Goal: Task Accomplishment & Management: Complete application form

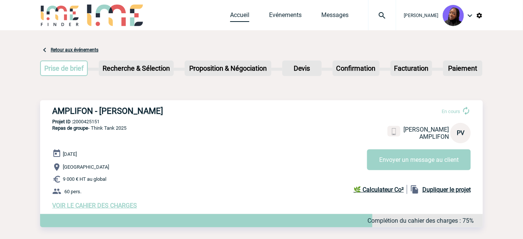
click at [238, 16] on link "Accueil" at bounding box center [239, 16] width 19 height 11
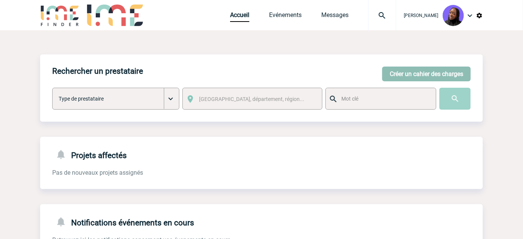
click at [405, 73] on button "Créer un cahier des charges" at bounding box center [426, 74] width 89 height 15
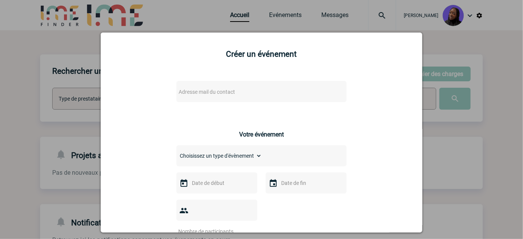
click at [224, 88] on span "Adresse mail du contact" at bounding box center [242, 92] width 133 height 11
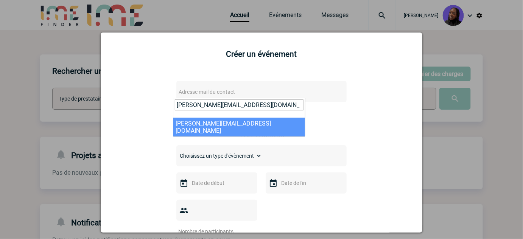
type input "Julie.VIDAL@3ds.com"
select select "127155"
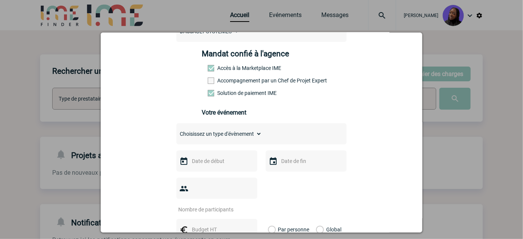
scroll to position [172, 0]
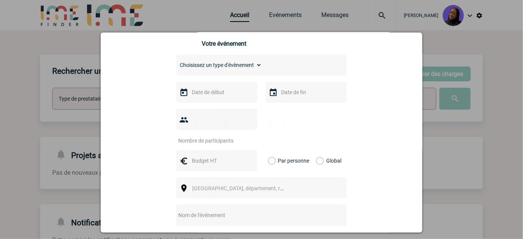
drag, startPoint x: 222, startPoint y: 100, endPoint x: 290, endPoint y: 90, distance: 68.4
click at [223, 97] on input "text" at bounding box center [216, 92] width 52 height 10
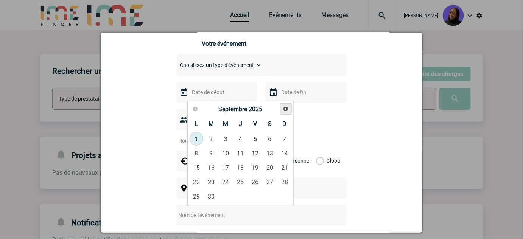
click at [287, 108] on span "Suivant" at bounding box center [286, 109] width 6 height 6
click at [225, 171] on link "15" at bounding box center [226, 168] width 14 height 14
type input "15-10-2025"
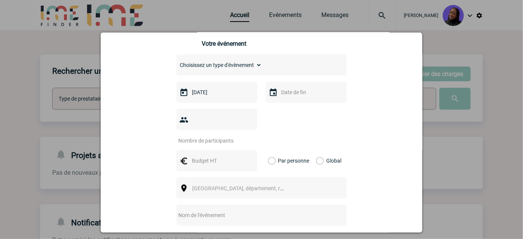
click at [300, 97] on input "text" at bounding box center [305, 92] width 52 height 10
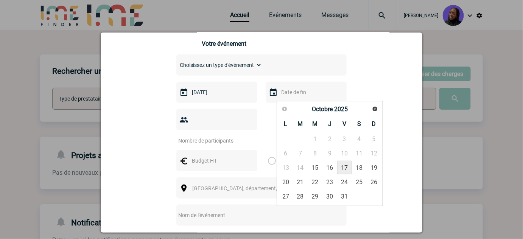
drag, startPoint x: 341, startPoint y: 170, endPoint x: 255, endPoint y: 152, distance: 87.8
click at [340, 169] on link "17" at bounding box center [345, 168] width 14 height 14
type input "17-10-2025"
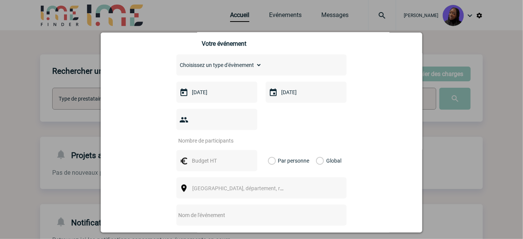
click at [219, 136] on input "number" at bounding box center [211, 141] width 71 height 10
type input "15"
click at [217, 156] on input "text" at bounding box center [216, 161] width 52 height 10
type input "6000"
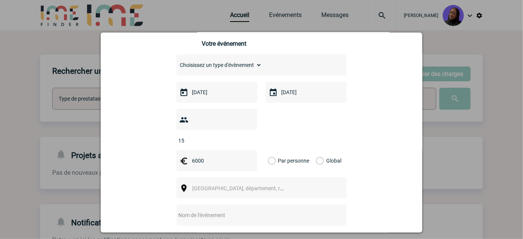
click at [318, 150] on label "Global" at bounding box center [318, 160] width 5 height 21
click at [0, 0] on input "Global" at bounding box center [0, 0] width 0 height 0
click at [248, 186] on span "Ville, département, région..." at bounding box center [244, 189] width 105 height 6
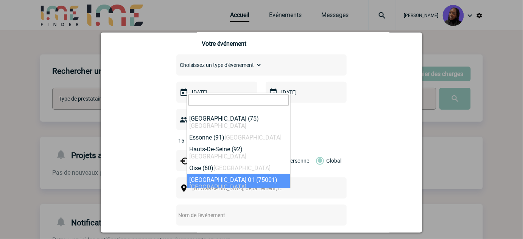
click at [140, 188] on div "Julie.VIDAL@3ds.com Julie.VIDAL@3ds.com Vous cherchez à assigner le collaborate…" at bounding box center [261, 138] width 303 height 472
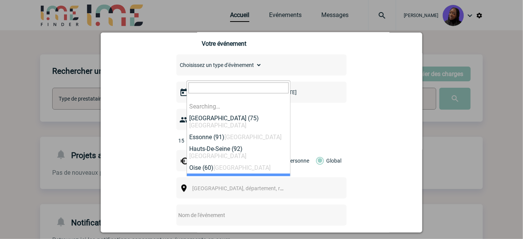
click at [201, 186] on span "Ville, département, région..." at bounding box center [244, 189] width 105 height 6
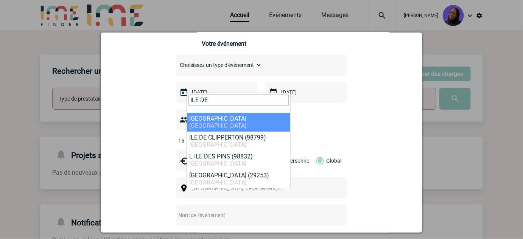
type input "ILE DE"
select select "2"
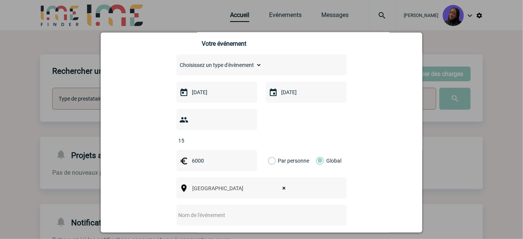
click at [203, 211] on input "text" at bounding box center [251, 216] width 150 height 10
type input "s"
click at [239, 211] on input "Séminaire Dassault Systemes" at bounding box center [251, 216] width 150 height 10
click at [241, 211] on input "Séminaire Dassault Systemes" at bounding box center [251, 216] width 150 height 10
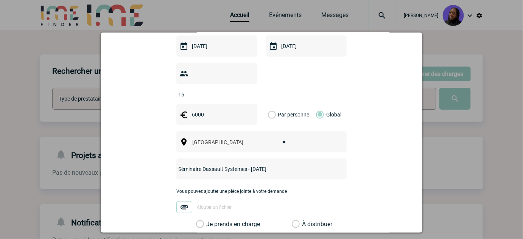
scroll to position [310, 0]
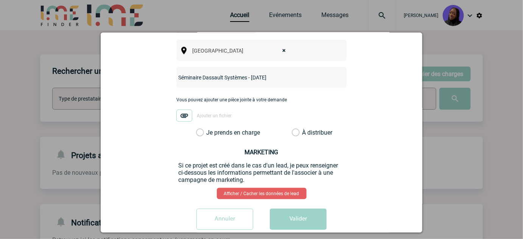
type input "Séminaire Dassault Systèmes - Octobre 2025"
click at [196, 129] on label "Je prends en charge" at bounding box center [202, 133] width 13 height 8
click at [0, 0] on input "Je prends en charge" at bounding box center [0, 0] width 0 height 0
click at [322, 209] on button "Valider" at bounding box center [298, 219] width 57 height 21
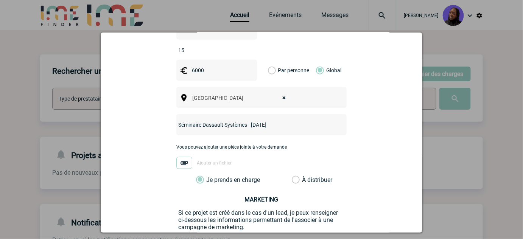
scroll to position [172, 0]
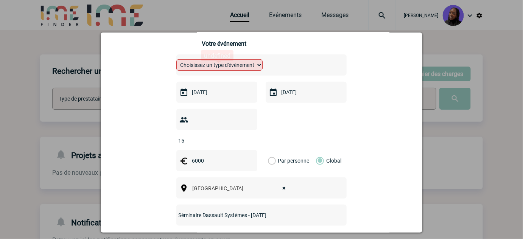
click at [241, 68] on select "Choisissez un type d'évènement Séminaire avec nuitée Séminaire sans nuitée Repa…" at bounding box center [219, 64] width 86 height 11
select select "1"
click at [176, 63] on select "Choisissez un type d'évènement Séminaire avec nuitée Séminaire sans nuitée Repa…" at bounding box center [219, 64] width 86 height 11
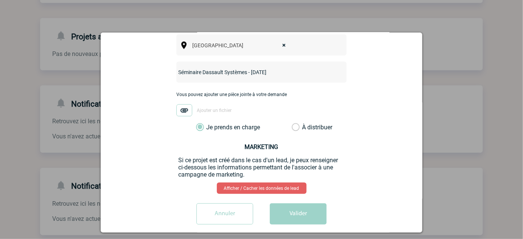
scroll to position [143, 0]
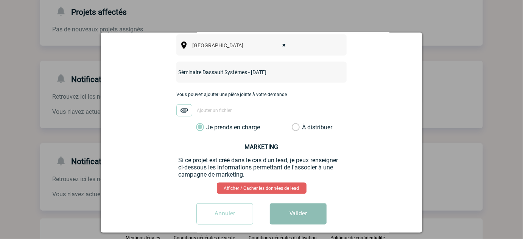
click at [297, 207] on button "Valider" at bounding box center [298, 214] width 57 height 21
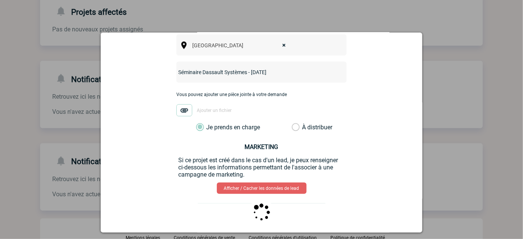
scroll to position [0, 0]
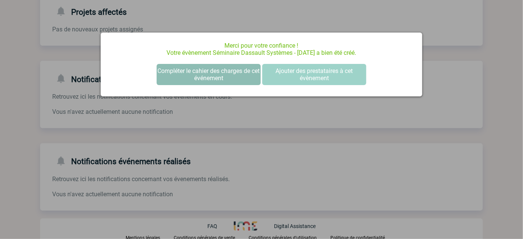
click at [203, 77] on button "Compléter le cahier des charges de cet événement" at bounding box center [209, 74] width 104 height 21
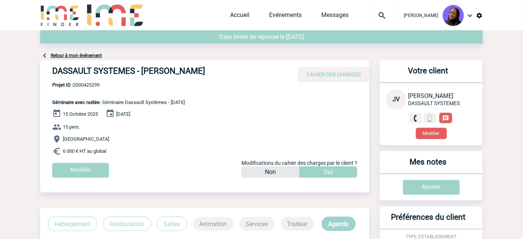
click at [164, 72] on h4 "DASSAULT SYSTEMES - Julie VIDAL" at bounding box center [165, 72] width 227 height 13
copy div "DASSAULT SYSTEMES - Julie VIDAL"
drag, startPoint x: 17, startPoint y: 108, endPoint x: 64, endPoint y: 89, distance: 50.1
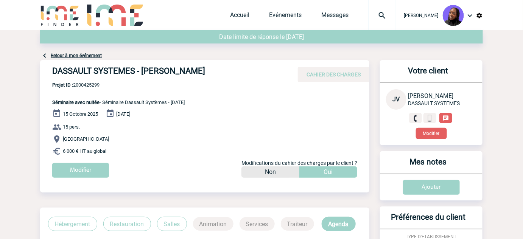
click at [86, 88] on span "Projet ID : 2000425299" at bounding box center [118, 85] width 133 height 6
copy span "2000425299"
drag, startPoint x: 117, startPoint y: 156, endPoint x: 42, endPoint y: 106, distance: 89.7
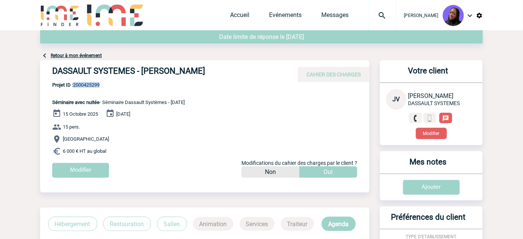
click at [42, 106] on div "DASSAULT SYSTEMES - Julie VIDAL CAHIER DES CHARGES DASSAULT SYSTEMES - Julie VI…" at bounding box center [204, 121] width 329 height 123
copy div "Séminaire avec nuitée - Séminaire Dassault Systèmes - Octobre 2025 15 Octobre 2…"
drag, startPoint x: 135, startPoint y: 70, endPoint x: 49, endPoint y: 72, distance: 86.0
click at [49, 72] on div "DASSAULT SYSTEMES - Julie VIDAL CAHIER DES CHARGES" at bounding box center [204, 71] width 329 height 22
copy h4 "DASSAULT SYSTEMES"
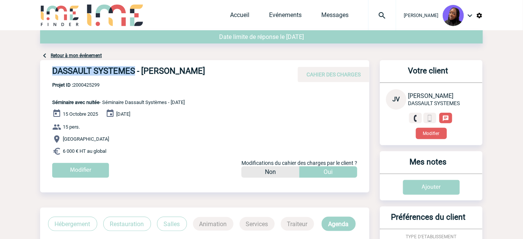
click at [89, 78] on h4 "DASSAULT SYSTEMES - Julie VIDAL" at bounding box center [165, 72] width 227 height 13
click at [88, 84] on span "Projet ID : 2000425299" at bounding box center [118, 85] width 133 height 6
copy span "2000425299"
click at [92, 86] on span "Projet ID : 2000425299" at bounding box center [118, 85] width 133 height 6
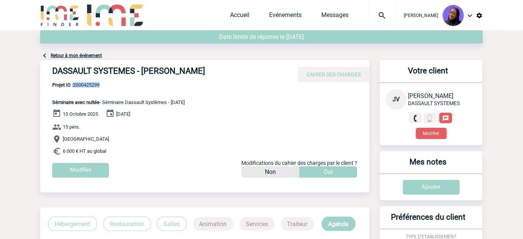
click at [92, 86] on span "Projet ID : 2000425299" at bounding box center [118, 85] width 133 height 6
click at [289, 17] on link "Evénements" at bounding box center [285, 16] width 33 height 11
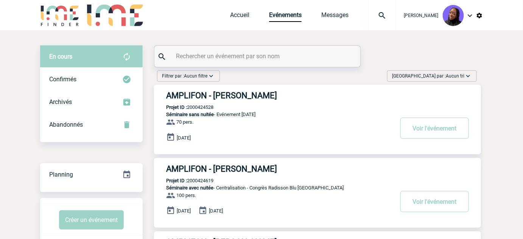
click at [223, 59] on input "text" at bounding box center [258, 56] width 168 height 11
paste input "2000424166"
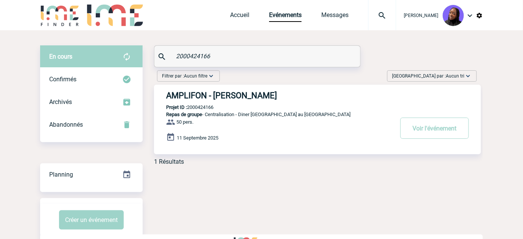
type input "2000424166"
